Goal: Download file/media

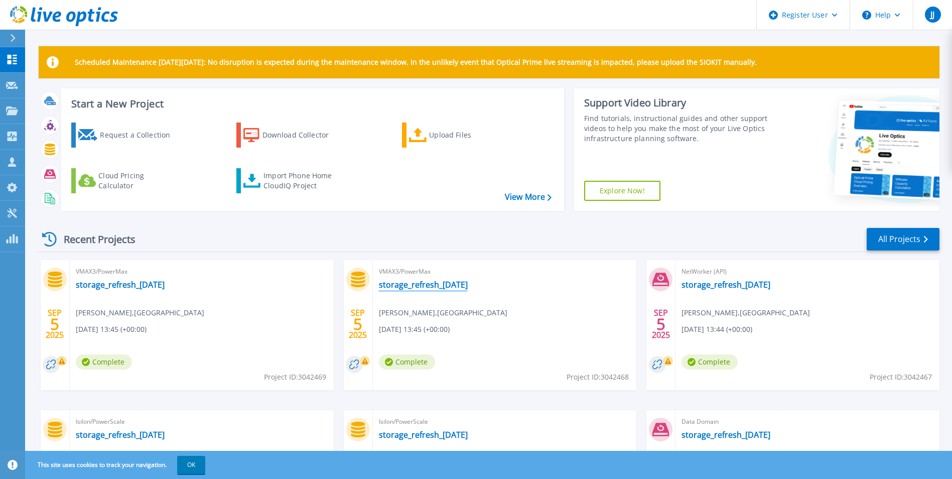
click at [428, 285] on link "storage_refresh_[DATE]" at bounding box center [423, 284] width 89 height 10
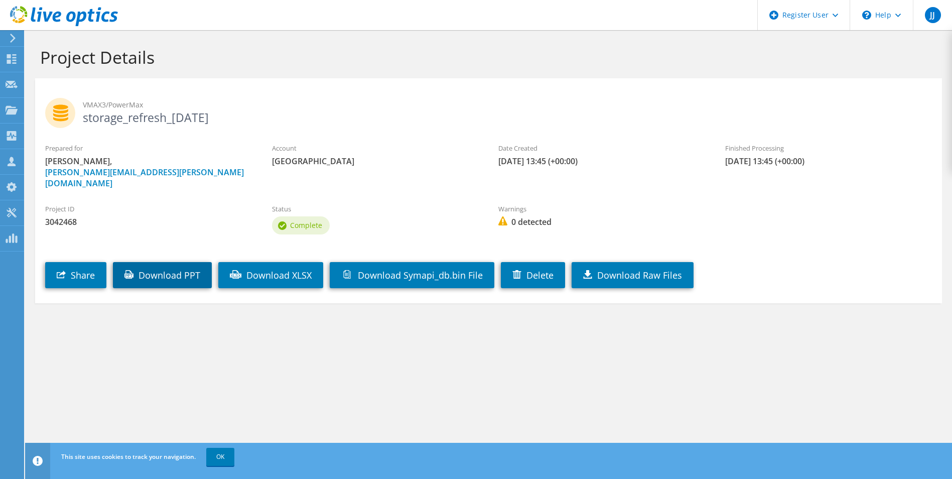
click at [176, 263] on link "Download PPT" at bounding box center [162, 275] width 99 height 26
